Goal: Task Accomplishment & Management: Manage account settings

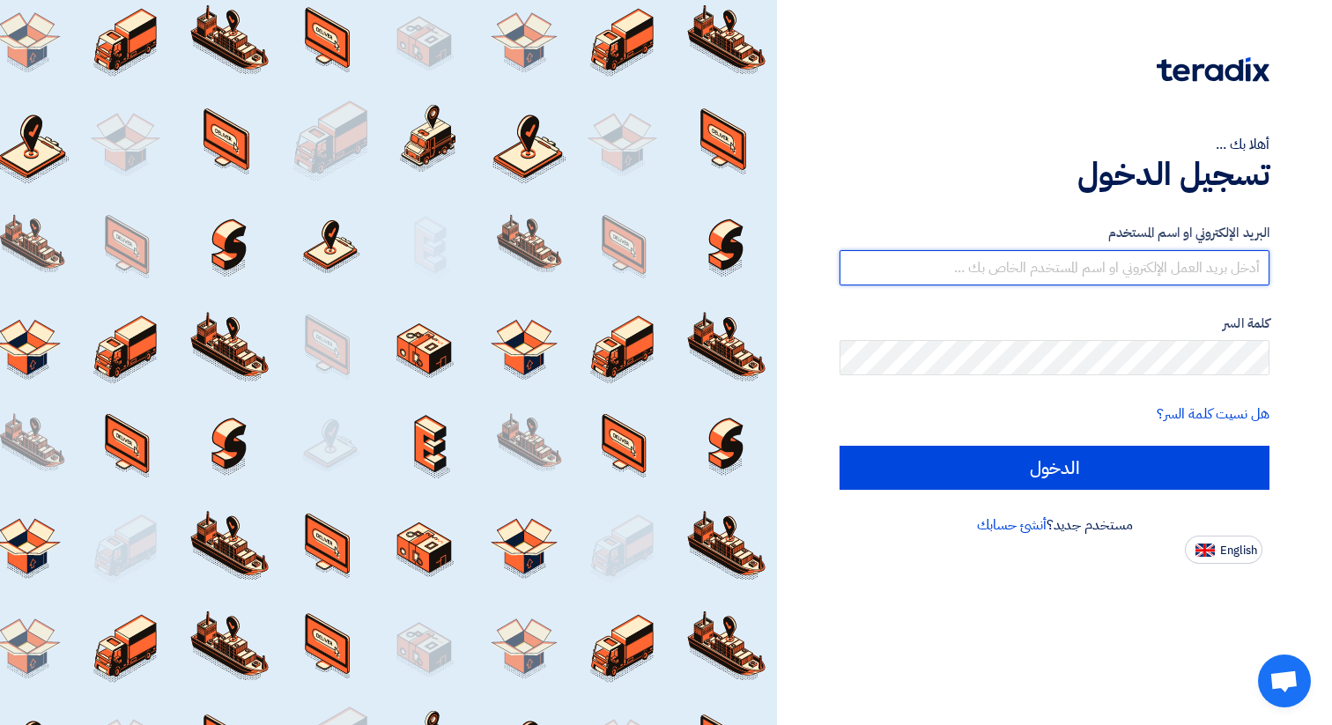
click at [1188, 267] on input "text" at bounding box center [1054, 267] width 430 height 35
type input "[DOMAIN_NAME][EMAIL_ADDRESS][DOMAIN_NAME]"
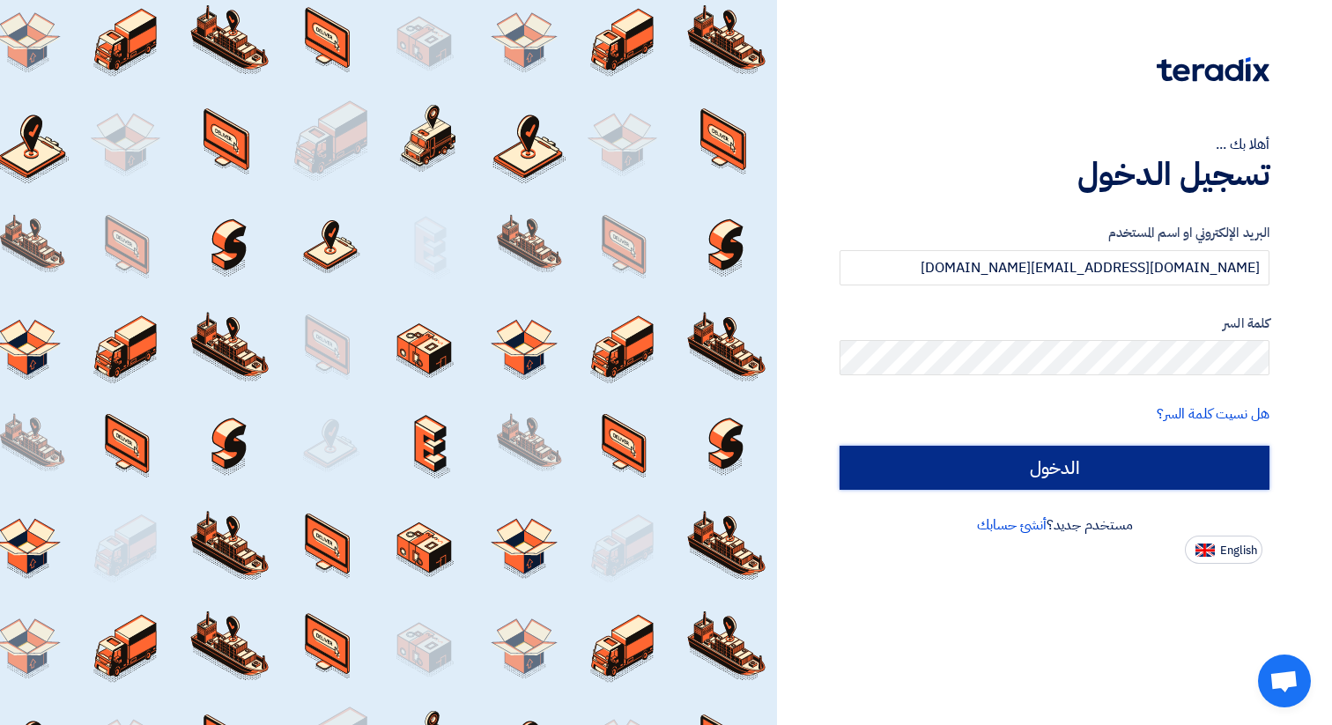
click at [1105, 458] on input "الدخول" at bounding box center [1054, 468] width 430 height 44
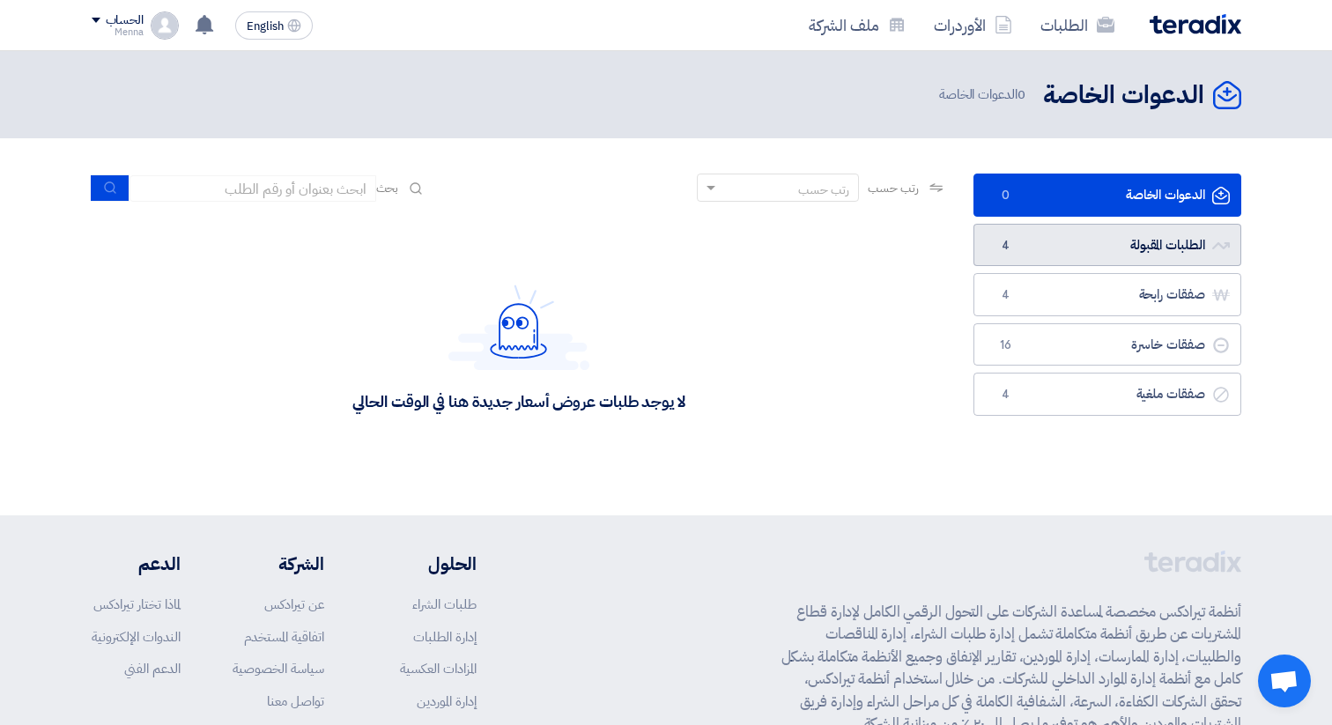
click at [1163, 249] on link "الطلبات المقبولة الطلبات المقبولة 4" at bounding box center [1107, 245] width 268 height 43
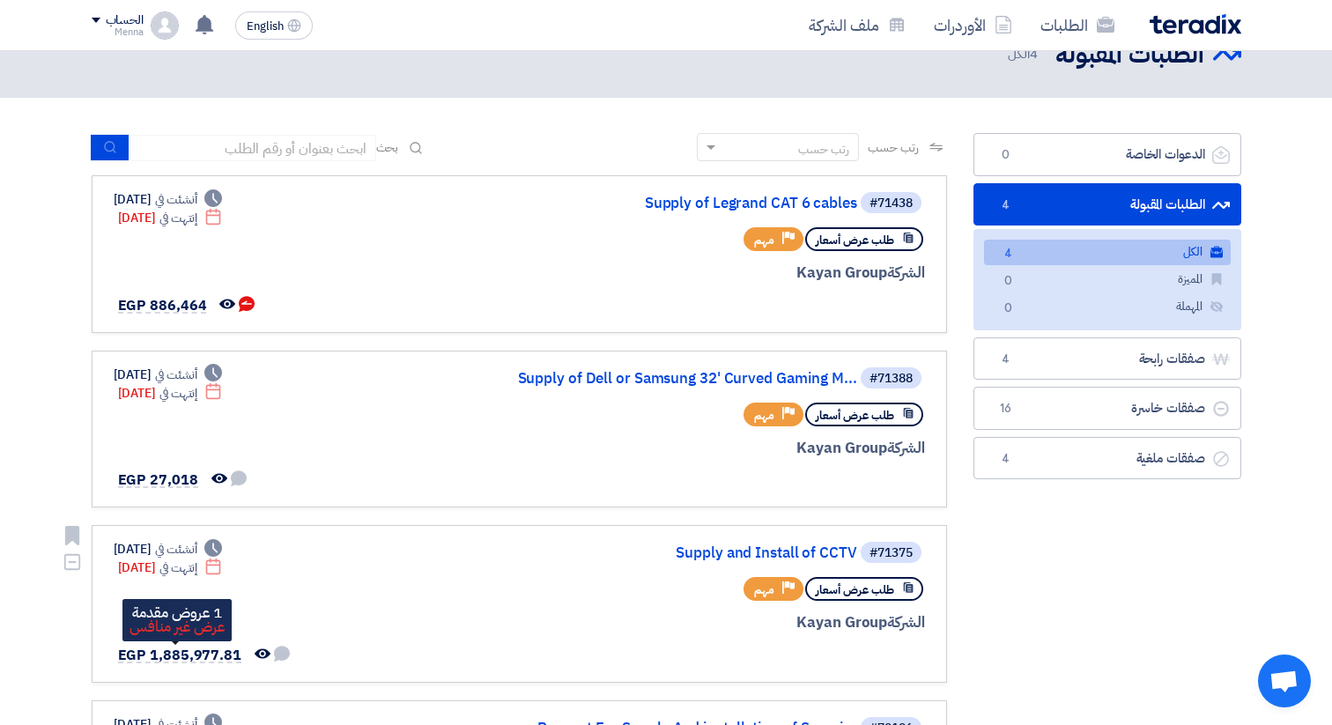
scroll to position [44, 0]
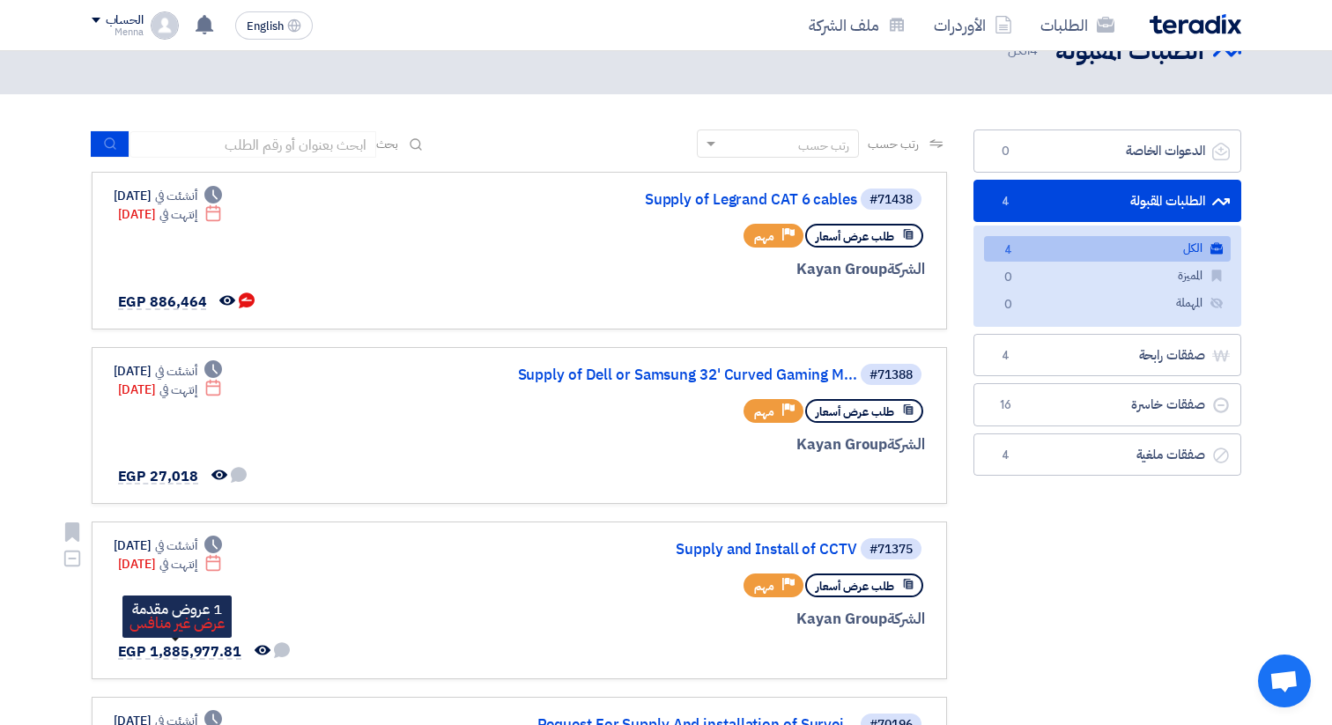
click at [171, 651] on span "EGP 1,885,977.81" at bounding box center [179, 651] width 123 height 21
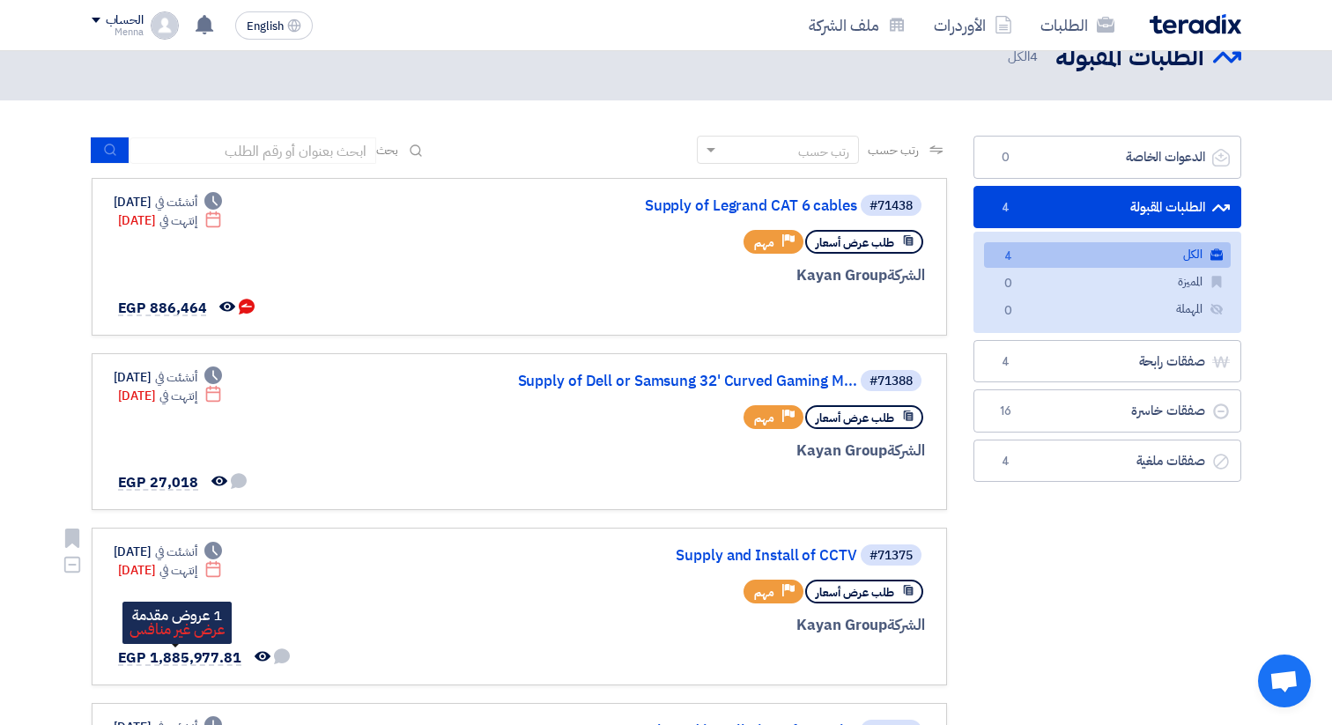
scroll to position [37, 0]
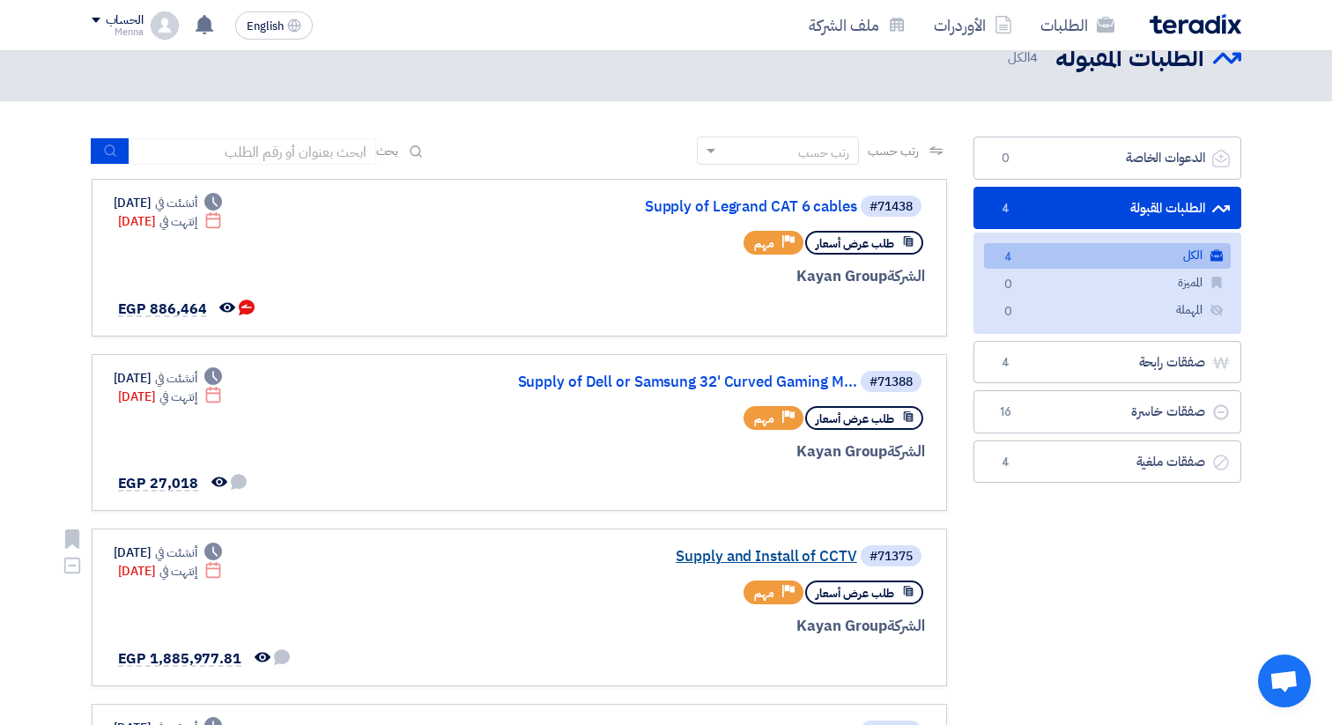
click at [792, 551] on link "Supply and Install of CCTV" at bounding box center [681, 557] width 352 height 16
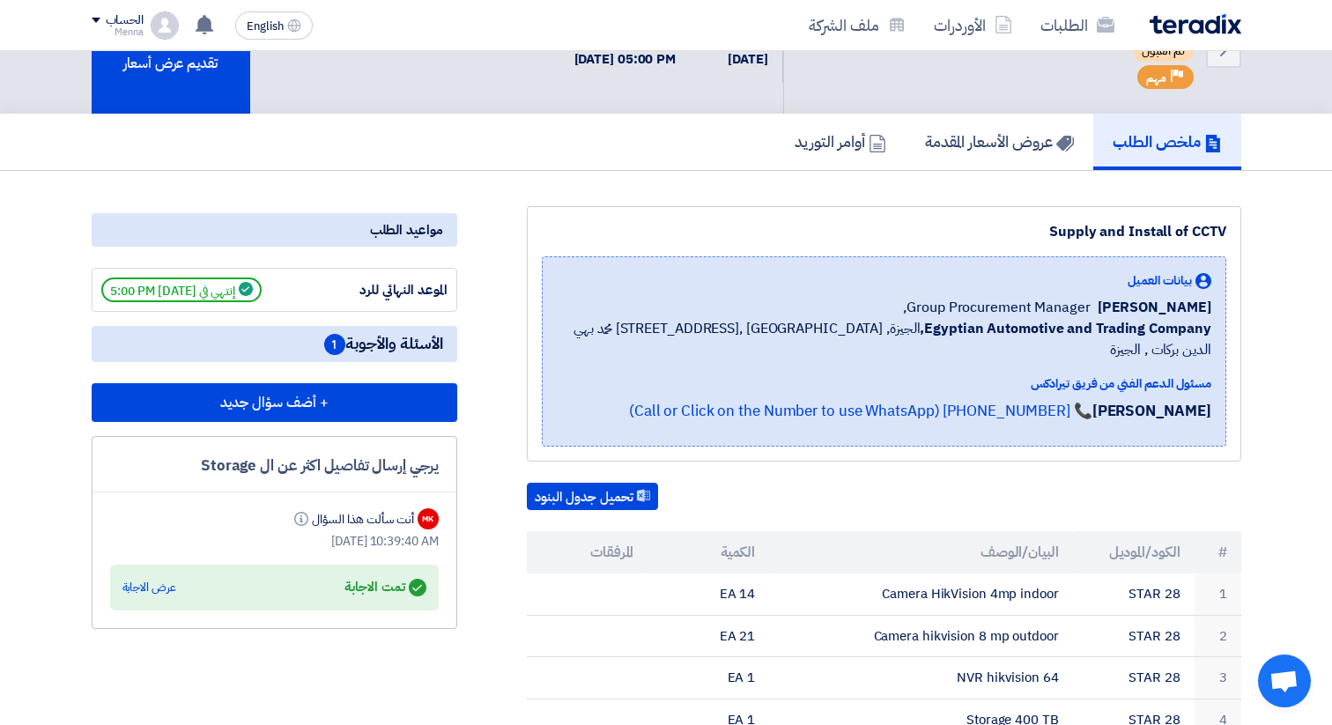
scroll to position [76, 0]
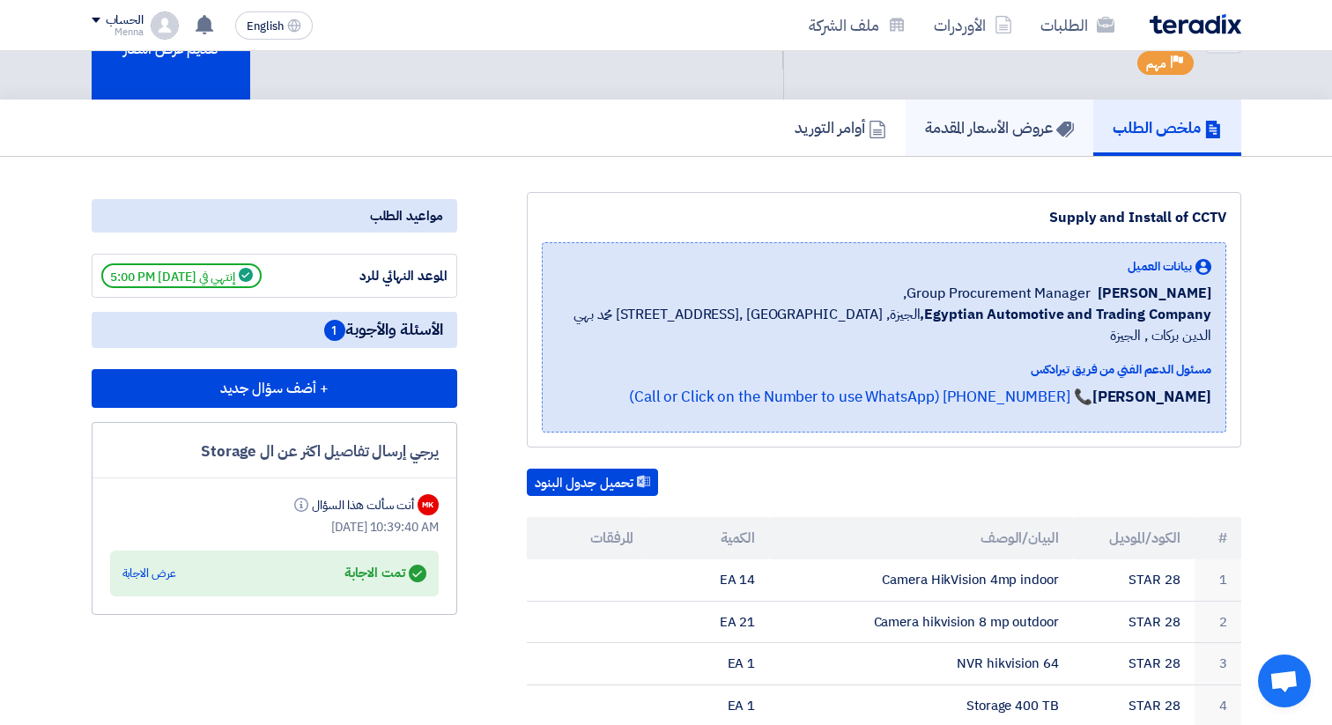
click at [977, 144] on link "عروض الأسعار المقدمة" at bounding box center [999, 128] width 188 height 56
